Goal: Information Seeking & Learning: Check status

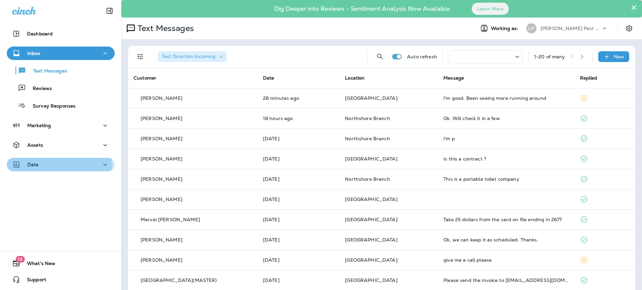
click at [54, 166] on div "Data" at bounding box center [60, 165] width 97 height 8
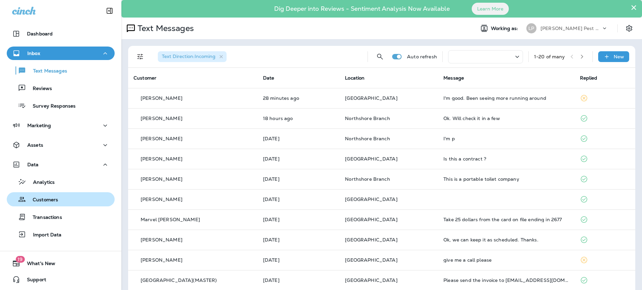
click at [54, 199] on p "Customers" at bounding box center [42, 200] width 32 height 6
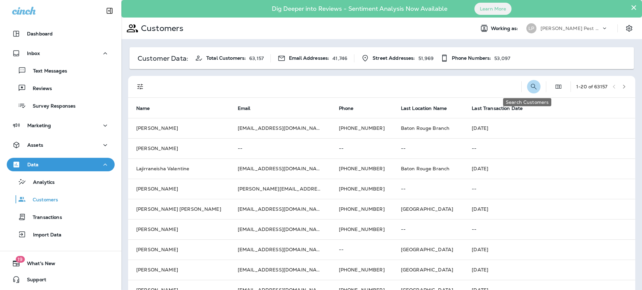
click at [530, 86] on icon "Search Customers" at bounding box center [534, 87] width 8 height 8
click at [468, 90] on input "text" at bounding box center [499, 86] width 70 height 18
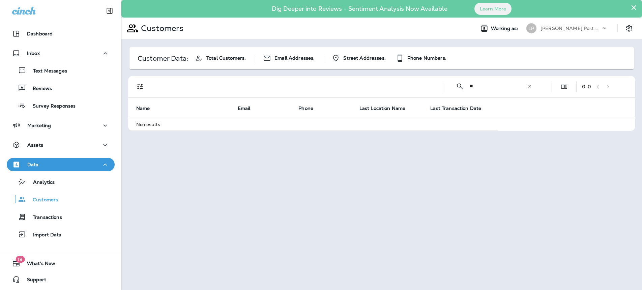
type input "*"
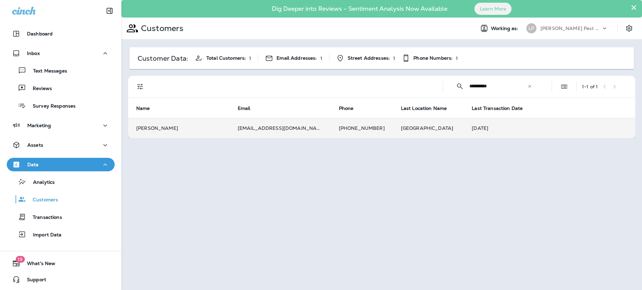
type input "**********"
click at [182, 133] on td "[PERSON_NAME]" at bounding box center [179, 128] width 102 height 20
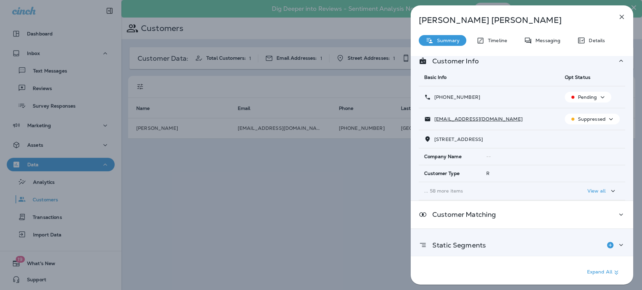
scroll to position [43, 0]
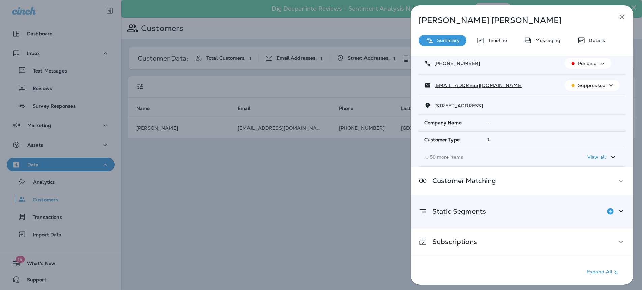
click at [562, 213] on div "Static Segments" at bounding box center [522, 211] width 206 height 13
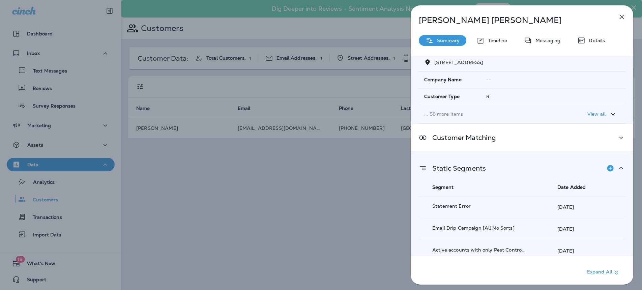
scroll to position [142, 0]
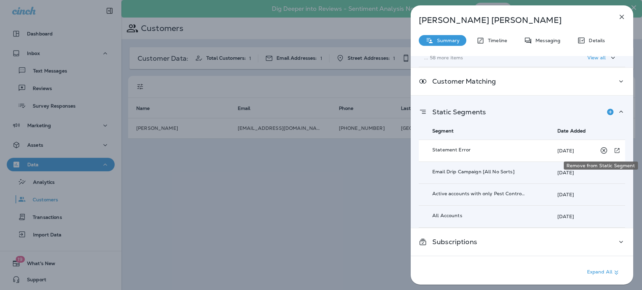
click at [601, 149] on icon "Remove from Static Segment" at bounding box center [604, 150] width 6 height 6
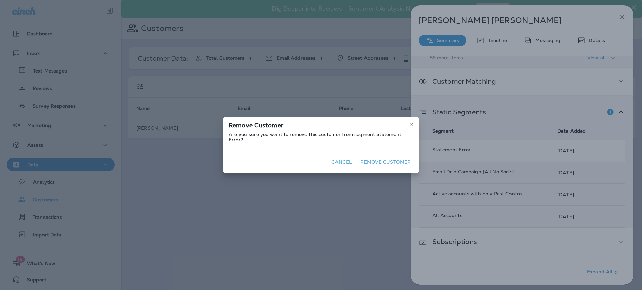
click at [383, 161] on button "Remove Customer" at bounding box center [386, 162] width 56 height 10
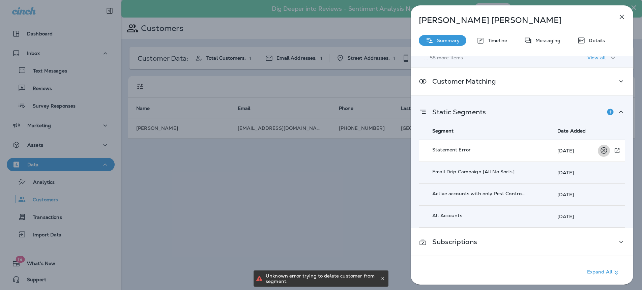
click at [600, 151] on icon "Remove from Static Segment" at bounding box center [604, 150] width 8 height 8
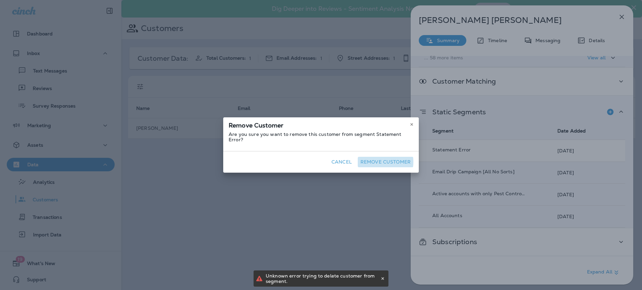
click at [375, 159] on button "Remove Customer" at bounding box center [386, 162] width 56 height 10
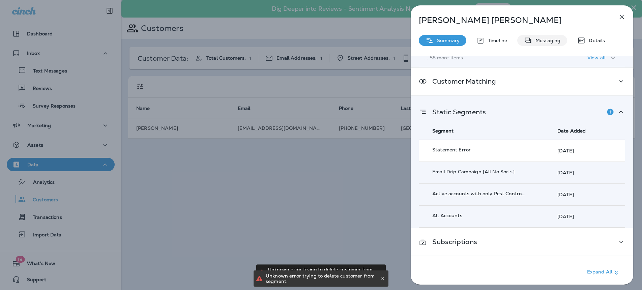
click at [542, 45] on div "Messaging" at bounding box center [542, 40] width 50 height 11
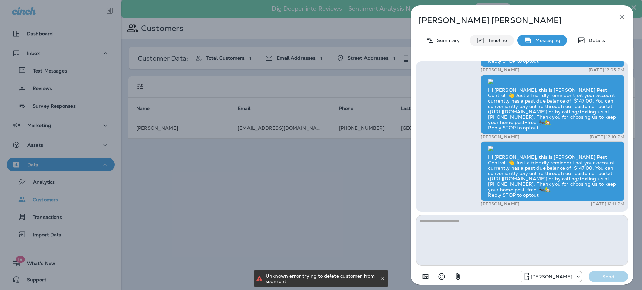
click at [498, 40] on p "Timeline" at bounding box center [496, 40] width 23 height 5
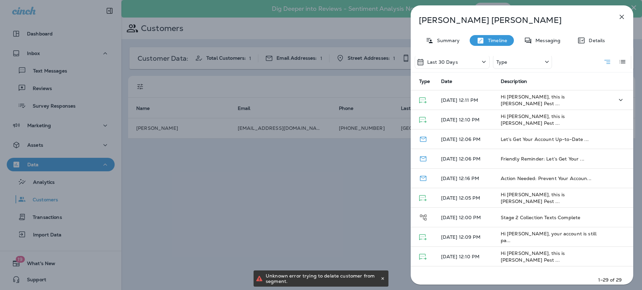
scroll to position [6, 0]
click at [454, 42] on p "Summary" at bounding box center [447, 40] width 26 height 5
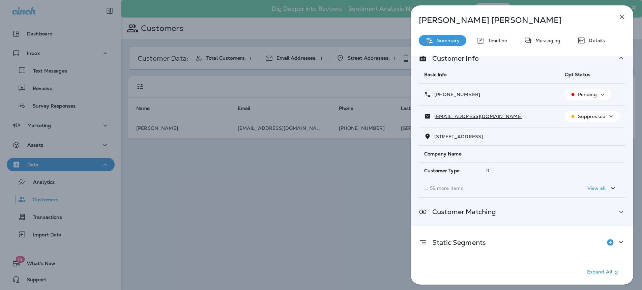
scroll to position [43, 0]
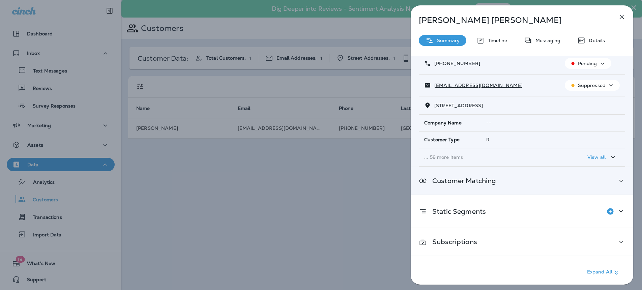
click at [612, 179] on div "Customer Matching" at bounding box center [522, 181] width 206 height 8
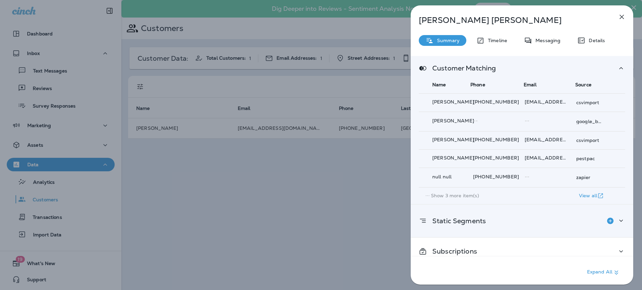
scroll to position [165, 0]
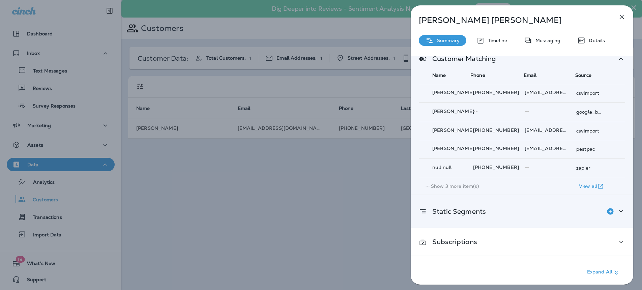
click at [618, 214] on icon at bounding box center [621, 211] width 8 height 8
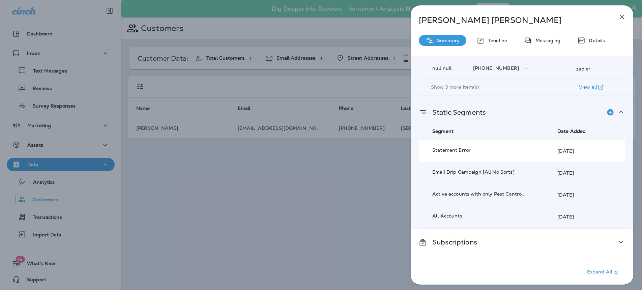
scroll to position [264, 0]
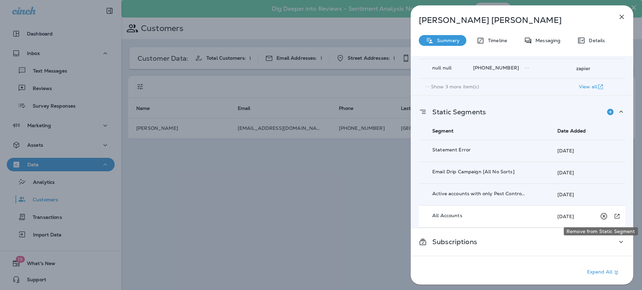
click at [600, 218] on icon "Remove from Static Segment" at bounding box center [604, 216] width 8 height 8
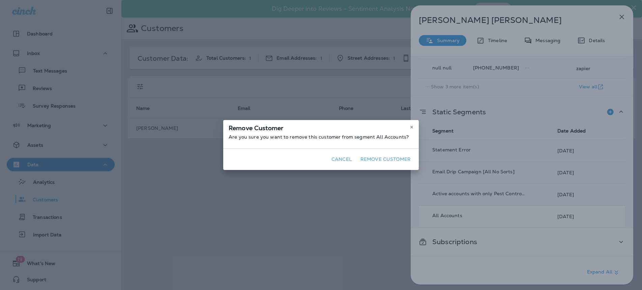
click at [394, 158] on button "Remove Customer" at bounding box center [386, 159] width 56 height 10
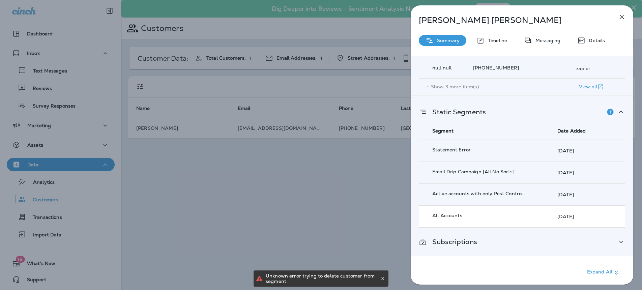
click at [591, 245] on div "Subscriptions" at bounding box center [522, 242] width 206 height 8
click at [594, 242] on div "Subscriptions" at bounding box center [522, 242] width 206 height 8
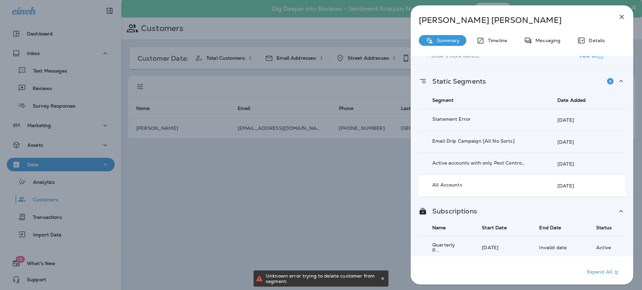
scroll to position [298, 0]
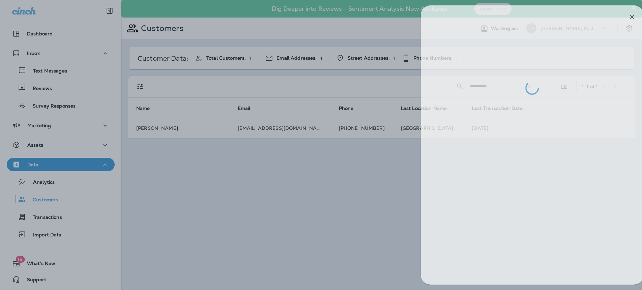
click at [229, 197] on div at bounding box center [331, 145] width 642 height 290
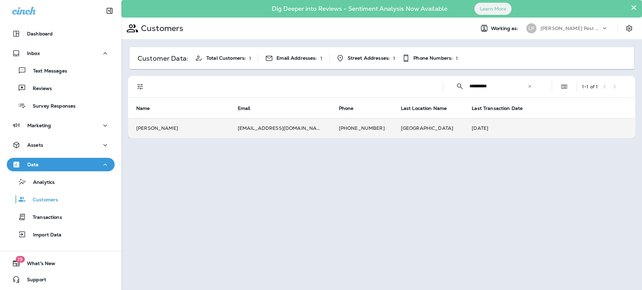
click at [263, 132] on td "[EMAIL_ADDRESS][DOMAIN_NAME]" at bounding box center [280, 128] width 101 height 20
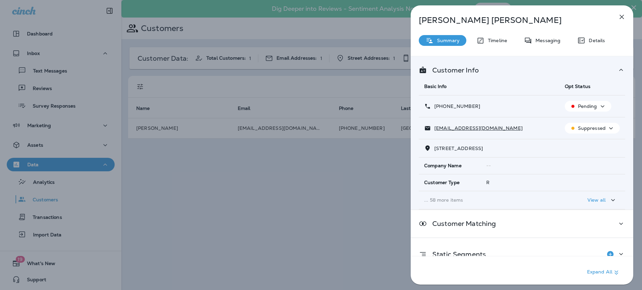
click at [583, 106] on p "Pending" at bounding box center [587, 106] width 19 height 5
click at [583, 123] on p "Opt out" at bounding box center [583, 122] width 18 height 5
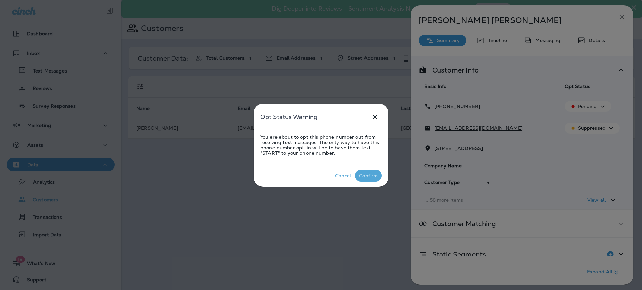
click at [367, 181] on button "Confirm" at bounding box center [368, 176] width 27 height 12
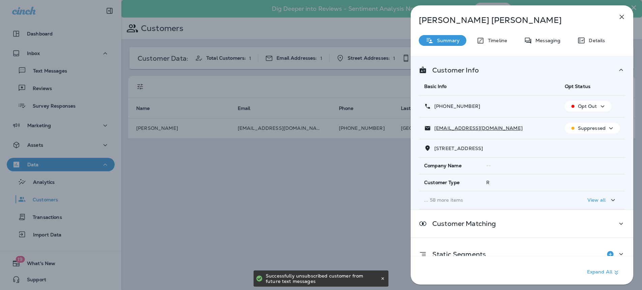
click at [589, 130] on p "Suppressed" at bounding box center [592, 127] width 28 height 5
click at [581, 146] on p "Unsubscribe" at bounding box center [592, 144] width 29 height 5
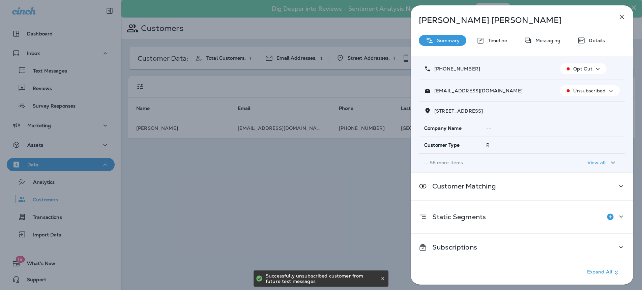
scroll to position [43, 0]
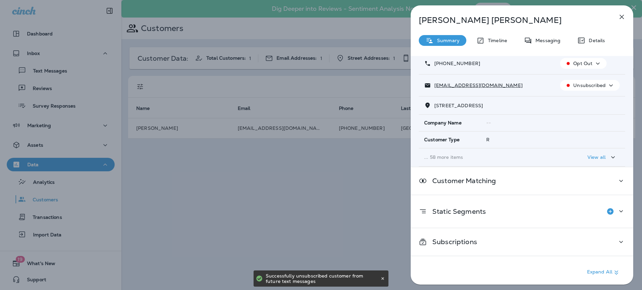
click at [609, 156] on icon "button" at bounding box center [613, 157] width 8 height 8
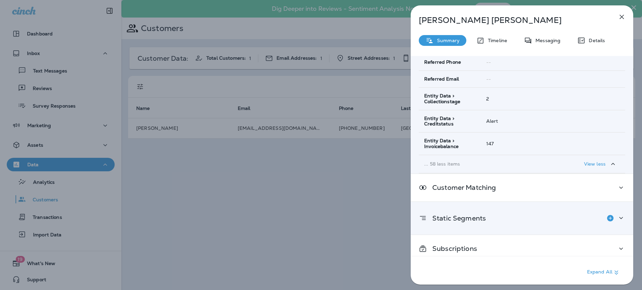
scroll to position [1135, 0]
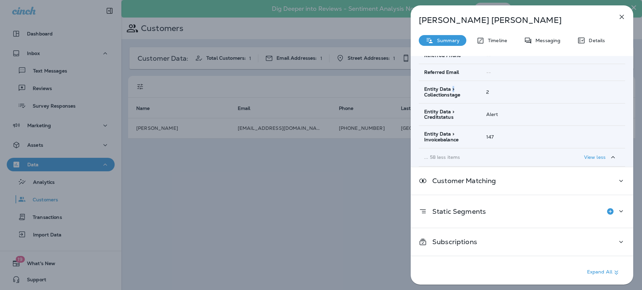
click at [451, 90] on span "Entity Data > Collectionstage" at bounding box center [449, 91] width 51 height 11
click at [450, 89] on span "Entity Data > Collectionstage" at bounding box center [449, 91] width 51 height 11
click at [499, 42] on p "Timeline" at bounding box center [496, 40] width 23 height 5
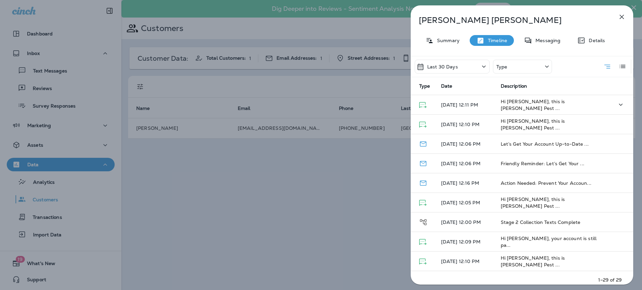
click at [548, 108] on td "Hi [PERSON_NAME], this is [PERSON_NAME] Pest ..." at bounding box center [546, 105] width 102 height 20
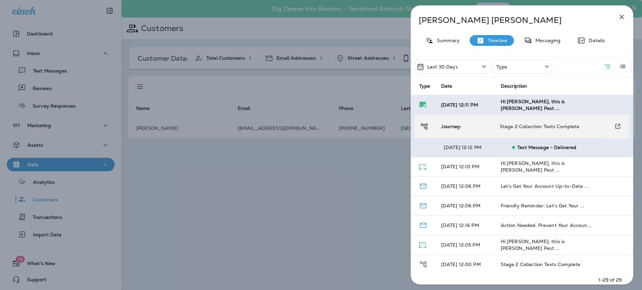
click at [466, 128] on td "Journey:" at bounding box center [465, 127] width 58 height 24
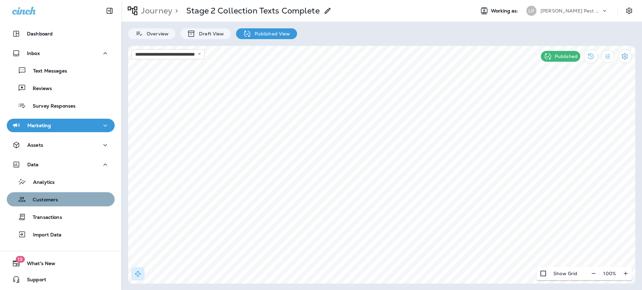
click at [60, 202] on div "Customers" at bounding box center [60, 199] width 103 height 10
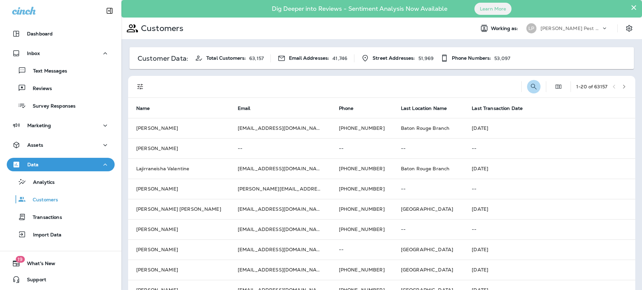
click at [530, 83] on icon "Search Customers" at bounding box center [534, 87] width 8 height 8
click at [491, 89] on input "text" at bounding box center [499, 86] width 70 height 18
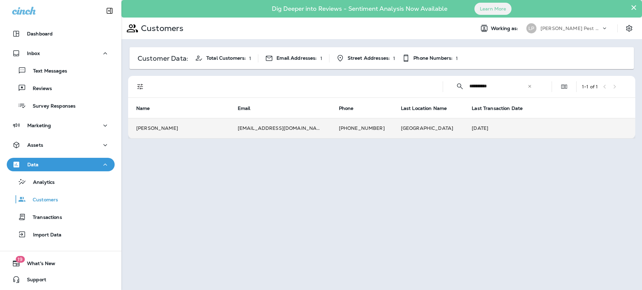
type input "**********"
click at [260, 134] on td "[EMAIL_ADDRESS][DOMAIN_NAME]" at bounding box center [280, 128] width 101 height 20
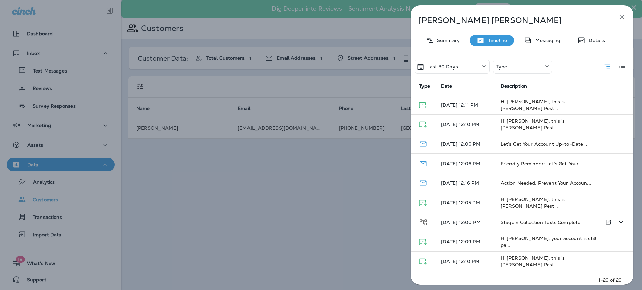
click at [495, 223] on td "[DATE] 12:00 PM" at bounding box center [466, 222] width 60 height 20
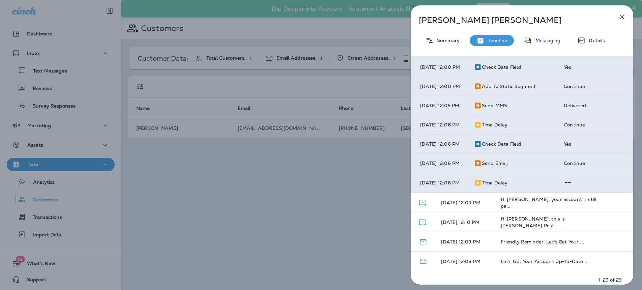
scroll to position [203, 0]
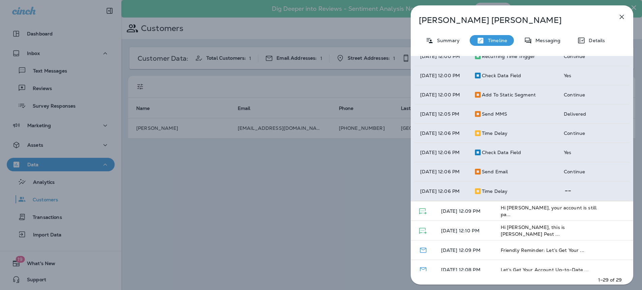
click at [587, 148] on td "yes" at bounding box center [594, 152] width 71 height 19
click at [574, 156] on td "yes" at bounding box center [594, 152] width 71 height 19
click at [459, 155] on p "[DATE] 12:06 PM" at bounding box center [441, 152] width 43 height 5
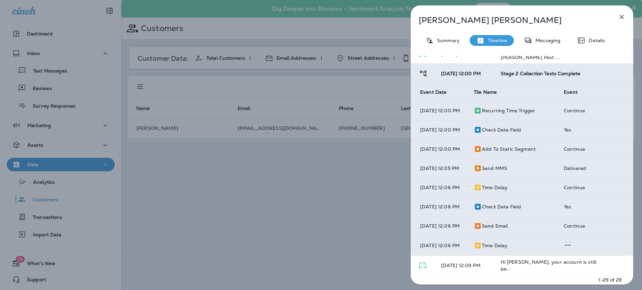
scroll to position [143, 0]
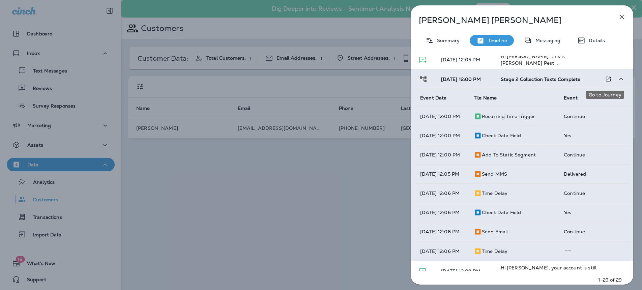
click at [605, 77] on icon "Go to Journey" at bounding box center [608, 79] width 7 height 7
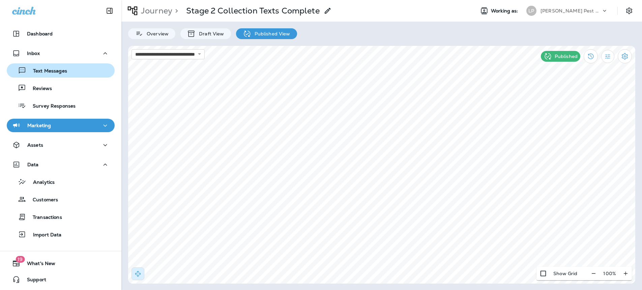
click at [63, 74] on p "Text Messages" at bounding box center [46, 71] width 41 height 6
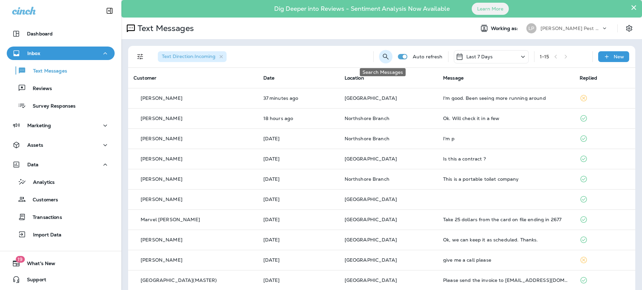
click at [382, 58] on icon "Search Messages" at bounding box center [386, 57] width 8 height 8
type input "*"
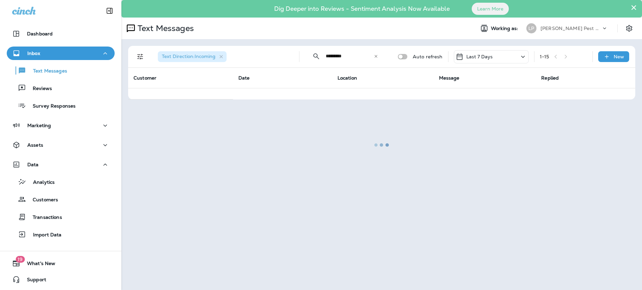
click at [332, 56] on div at bounding box center [381, 145] width 519 height 289
click at [331, 58] on div at bounding box center [381, 145] width 519 height 289
click at [332, 56] on div at bounding box center [381, 145] width 519 height 289
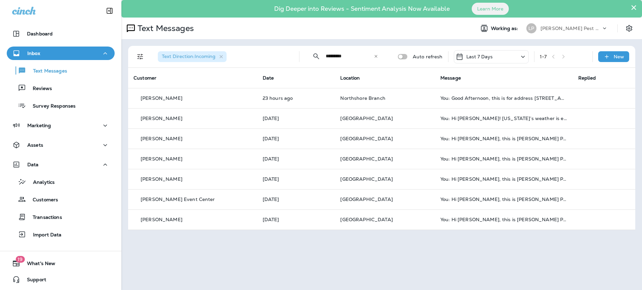
click at [332, 57] on input "*********" at bounding box center [350, 56] width 48 height 18
click at [332, 58] on input "*********" at bounding box center [350, 56] width 48 height 18
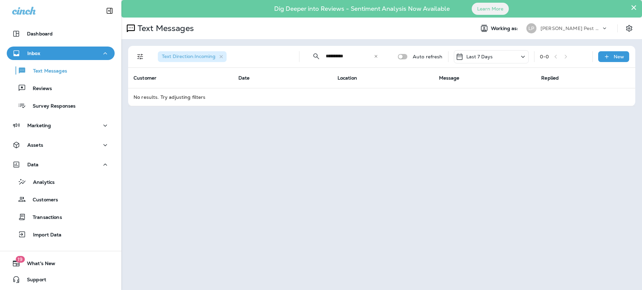
type input "**********"
click at [359, 177] on div "**********" at bounding box center [381, 145] width 521 height 290
click at [378, 56] on icon at bounding box center [376, 56] width 5 height 5
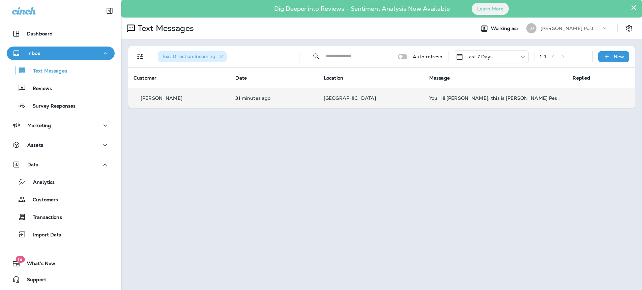
click at [391, 98] on p "[GEOGRAPHIC_DATA]" at bounding box center [371, 97] width 95 height 5
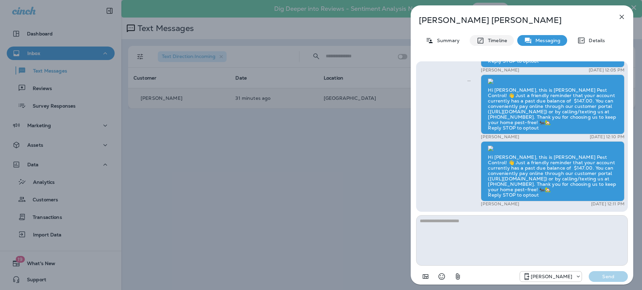
click at [480, 43] on icon at bounding box center [481, 41] width 6 height 6
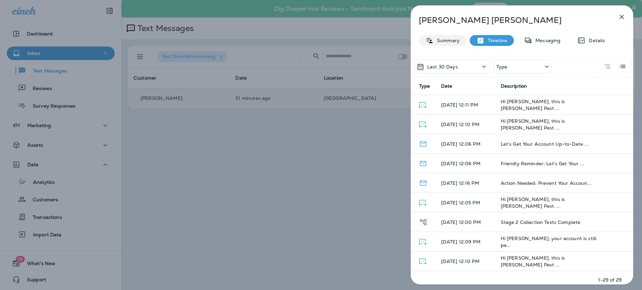
click at [451, 41] on p "Summary" at bounding box center [447, 40] width 26 height 5
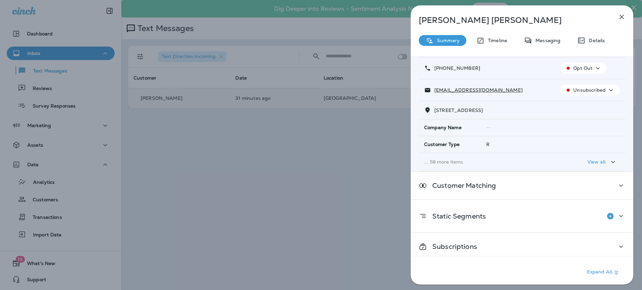
scroll to position [43, 0]
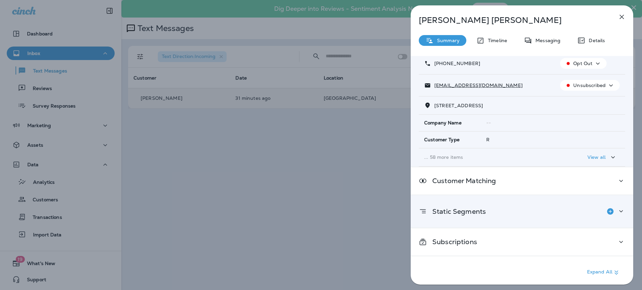
click at [617, 205] on div at bounding box center [615, 211] width 22 height 13
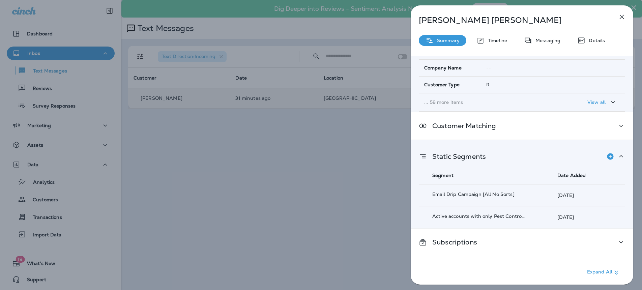
scroll to position [98, 0]
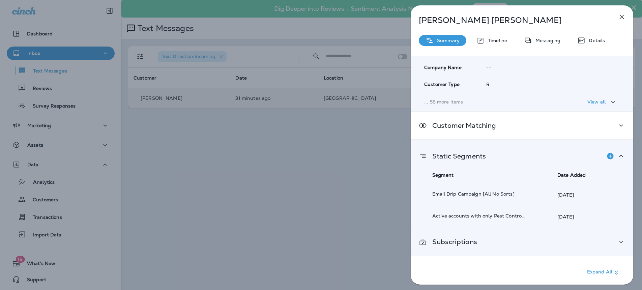
click at [487, 242] on div "Subscriptions" at bounding box center [522, 242] width 206 height 8
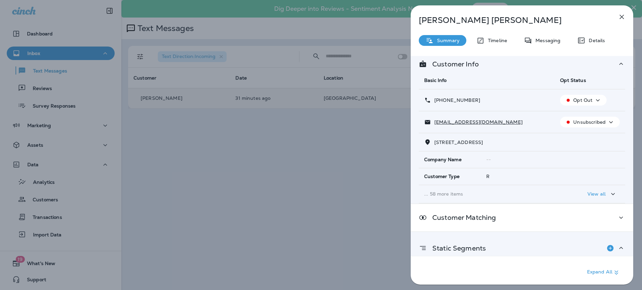
scroll to position [0, 0]
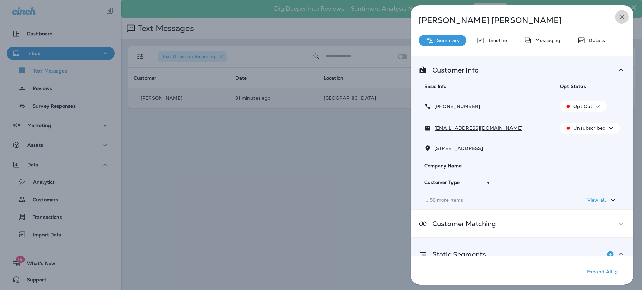
click at [625, 15] on icon "button" at bounding box center [622, 17] width 8 height 8
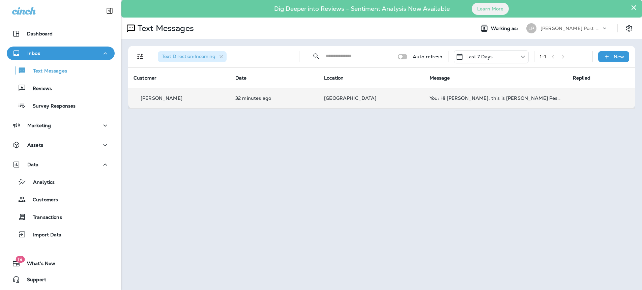
click at [225, 55] on div "Text Direction : Incoming" at bounding box center [192, 56] width 69 height 11
click at [320, 57] on icon "Collapse Search" at bounding box center [316, 56] width 8 height 8
click at [386, 58] on icon "Search Messages" at bounding box center [386, 57] width 8 height 8
click at [355, 57] on input "text" at bounding box center [356, 56] width 60 height 18
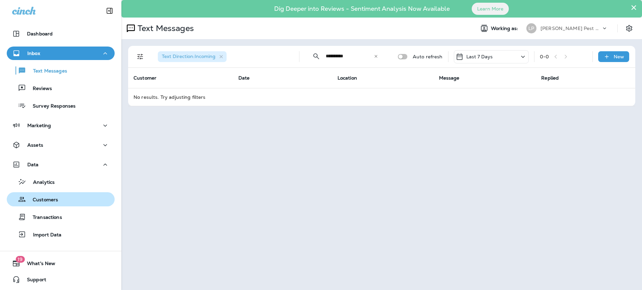
type input "**********"
click at [48, 195] on div "Customers" at bounding box center [33, 199] width 49 height 10
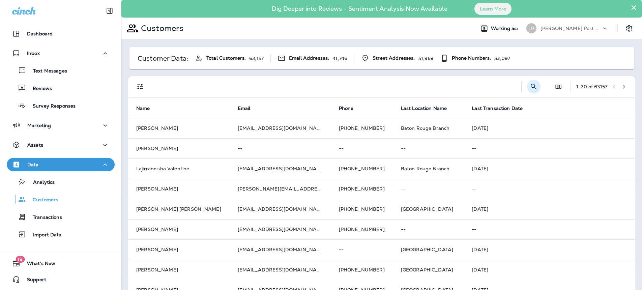
click at [530, 84] on icon "Search Customers" at bounding box center [534, 87] width 8 height 8
click at [464, 87] on input "text" at bounding box center [499, 86] width 70 height 18
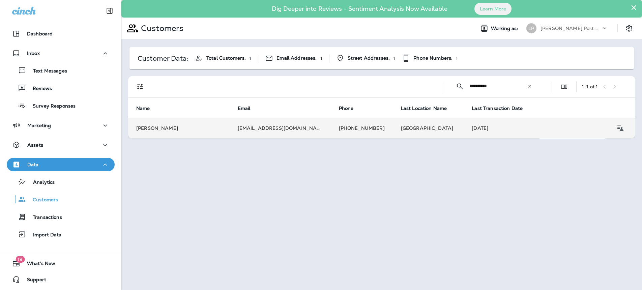
type input "**********"
click at [250, 133] on td "[EMAIL_ADDRESS][DOMAIN_NAME]" at bounding box center [280, 128] width 101 height 20
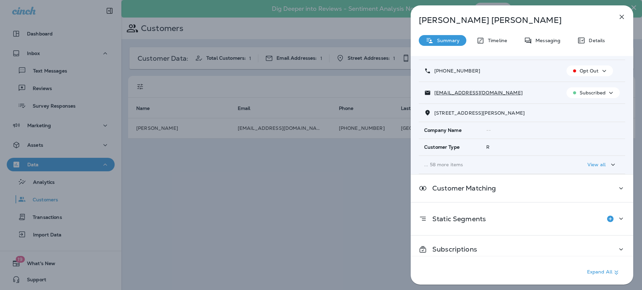
scroll to position [43, 0]
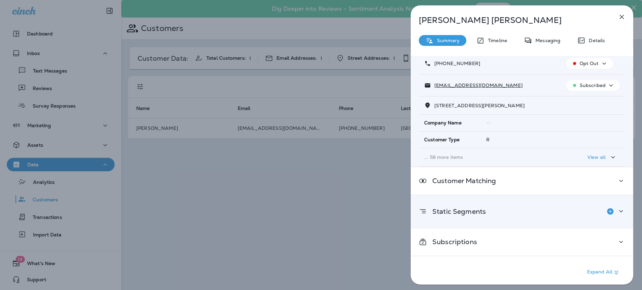
click at [622, 210] on div "Static Segments" at bounding box center [522, 211] width 223 height 32
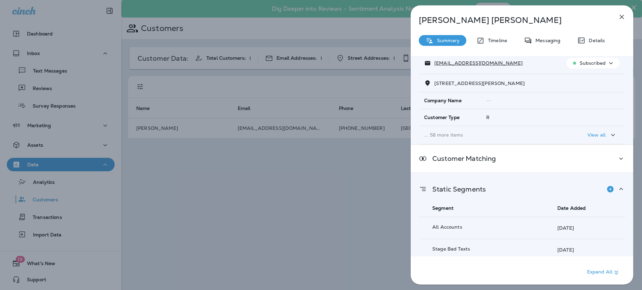
scroll to position [164, 0]
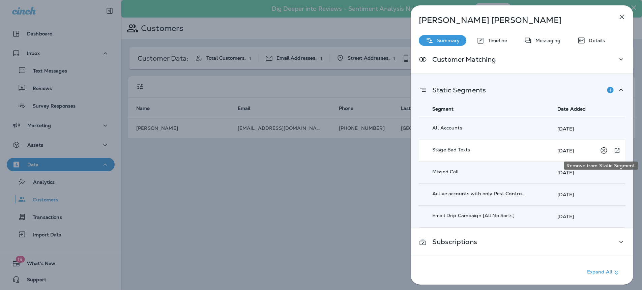
click at [603, 151] on icon "Remove from Static Segment" at bounding box center [604, 150] width 8 height 8
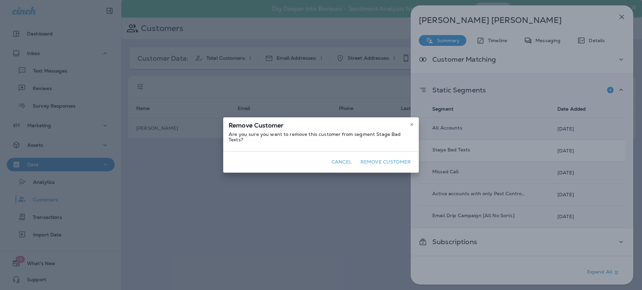
click at [366, 160] on button "Remove Customer" at bounding box center [386, 162] width 56 height 10
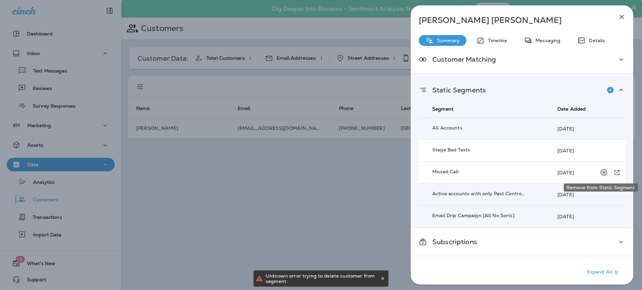
click at [600, 175] on icon "Remove from Static Segment" at bounding box center [604, 172] width 8 height 8
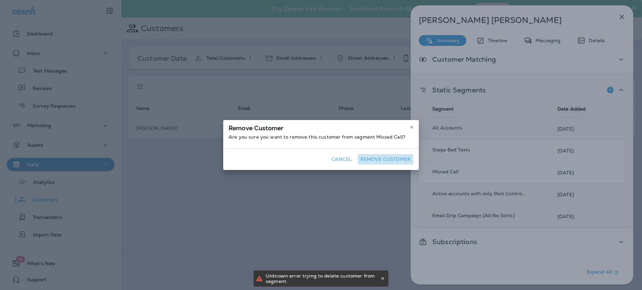
click at [375, 159] on button "Remove Customer" at bounding box center [386, 159] width 56 height 10
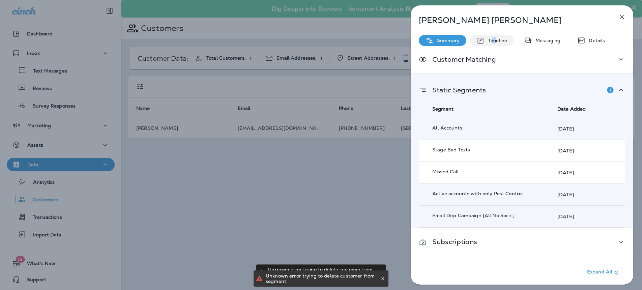
drag, startPoint x: 493, startPoint y: 38, endPoint x: 497, endPoint y: 37, distance: 3.9
click at [493, 38] on p "Timeline" at bounding box center [496, 40] width 23 height 5
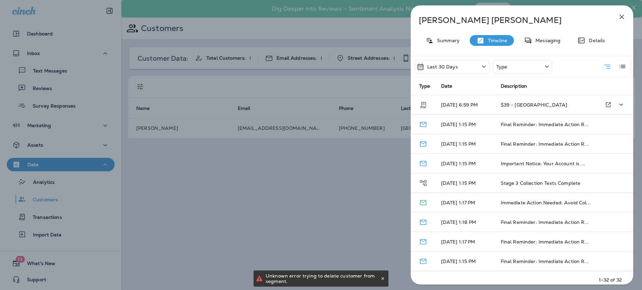
click at [476, 107] on p "[DATE] 6:59 PM" at bounding box center [465, 104] width 49 height 5
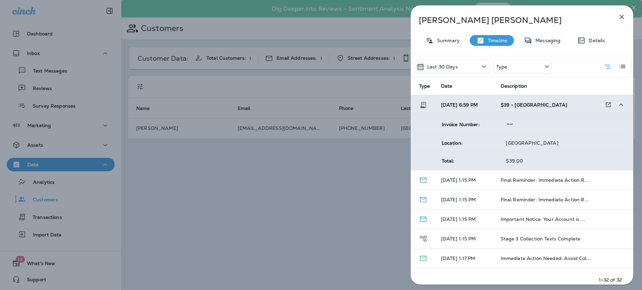
click at [476, 106] on span "[DATE] 6:59 PM" at bounding box center [459, 105] width 37 height 6
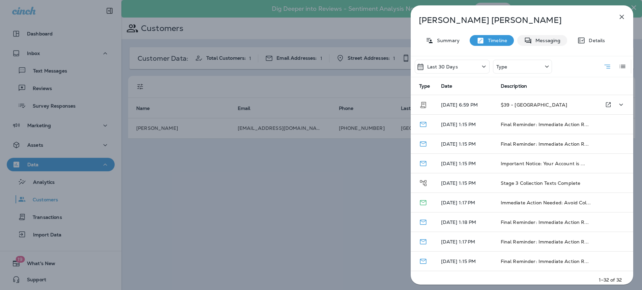
click at [545, 39] on p "Messaging" at bounding box center [546, 40] width 28 height 5
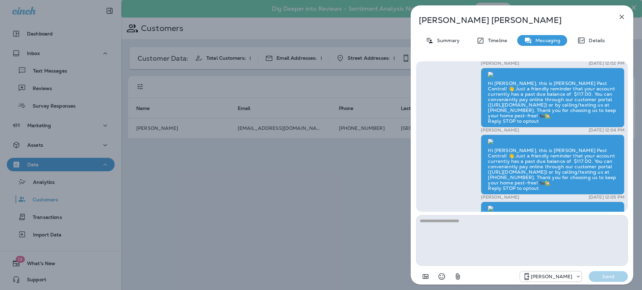
scroll to position [-2225, 0]
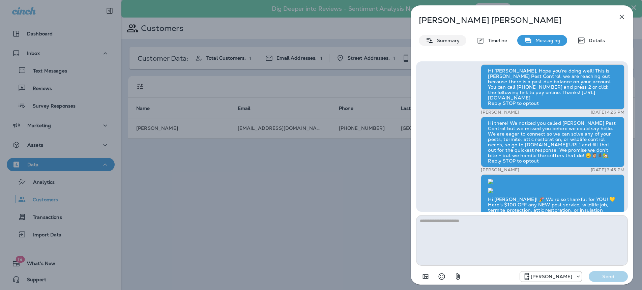
click at [431, 44] on icon at bounding box center [430, 40] width 8 height 8
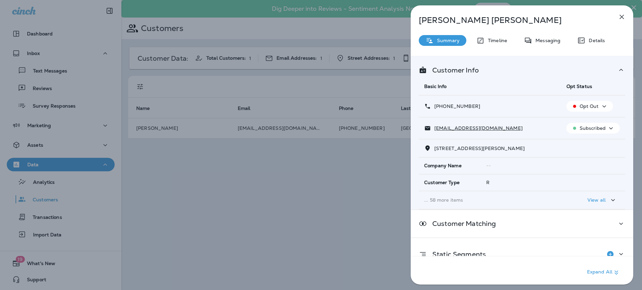
click at [592, 109] on p "Opt Out" at bounding box center [589, 106] width 19 height 5
drag, startPoint x: 528, startPoint y: 105, endPoint x: 536, endPoint y: 108, distance: 8.6
click at [528, 106] on div "[PHONE_NUMBER]" at bounding box center [490, 106] width 132 height 7
click at [508, 97] on td "[PHONE_NUMBER]" at bounding box center [490, 106] width 142 height 22
drag, startPoint x: 519, startPoint y: 136, endPoint x: 542, endPoint y: 131, distance: 23.6
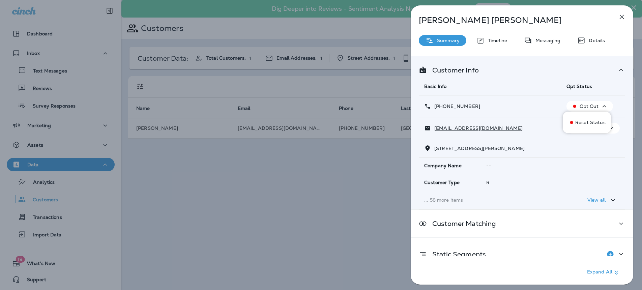
click at [520, 136] on td "[EMAIL_ADDRESS][DOMAIN_NAME]" at bounding box center [490, 128] width 142 height 22
drag, startPoint x: 310, startPoint y: 194, endPoint x: 315, endPoint y: 192, distance: 5.1
click at [312, 193] on div "[PERSON_NAME] Summary Timeline Messaging Details Customer Info Basic Info Opt S…" at bounding box center [321, 145] width 642 height 290
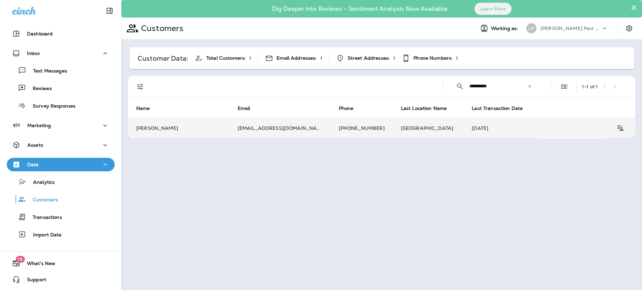
click at [508, 131] on td "[DATE]" at bounding box center [502, 128] width 76 height 20
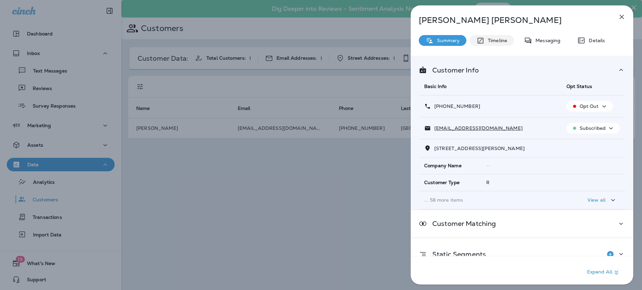
drag, startPoint x: 487, startPoint y: 41, endPoint x: 506, endPoint y: 42, distance: 18.2
click at [488, 41] on p "Timeline" at bounding box center [496, 40] width 23 height 5
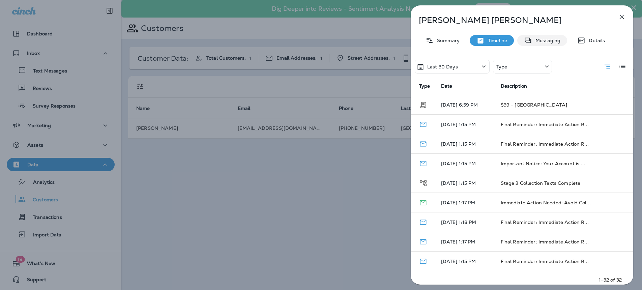
click at [554, 38] on p "Messaging" at bounding box center [546, 40] width 28 height 5
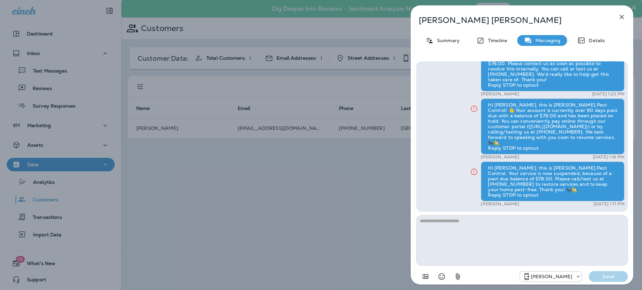
scroll to position [0, 0]
click at [493, 44] on div "Timeline" at bounding box center [492, 40] width 44 height 11
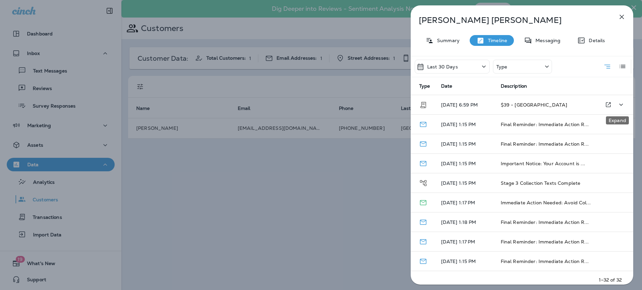
click at [617, 106] on icon "Expand" at bounding box center [621, 105] width 8 height 8
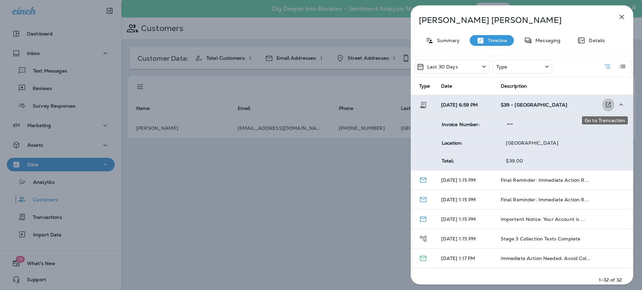
click at [605, 104] on icon "Go to Transaction" at bounding box center [608, 104] width 7 height 7
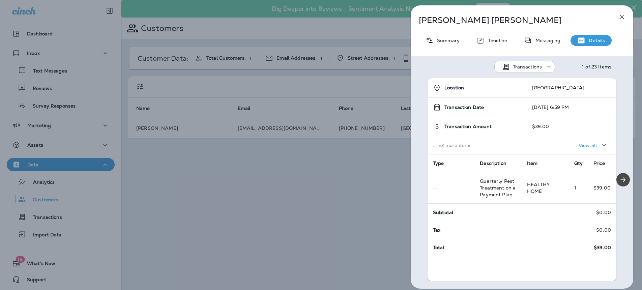
click at [546, 144] on div "View all" at bounding box center [571, 145] width 79 height 12
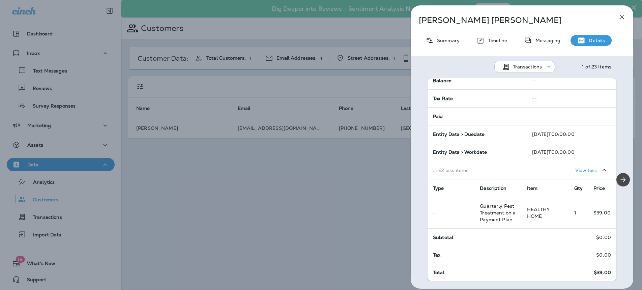
scroll to position [375, 0]
click at [620, 22] on button "button" at bounding box center [621, 16] width 13 height 13
